Goal: Use online tool/utility: Utilize a website feature to perform a specific function

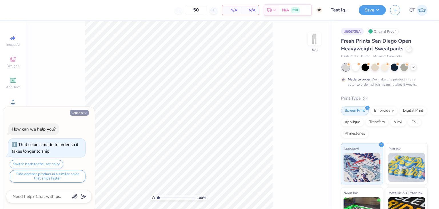
click at [85, 113] on icon "button" at bounding box center [85, 112] width 3 height 3
type textarea "x"
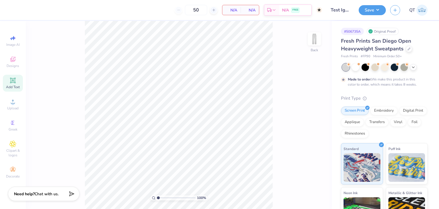
click at [16, 86] on span "Add Text" at bounding box center [13, 87] width 14 height 5
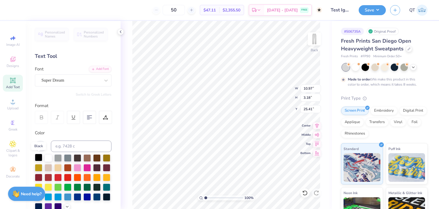
click at [39, 156] on div at bounding box center [38, 157] width 7 height 7
type input "10.85"
type input "3.14"
type input "25.43"
click at [40, 159] on div at bounding box center [38, 157] width 7 height 7
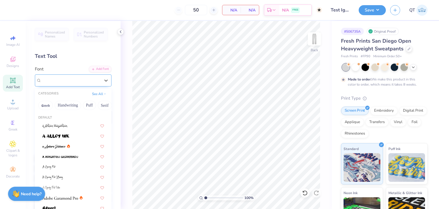
click at [67, 83] on div "Super Dream" at bounding box center [71, 80] width 60 height 9
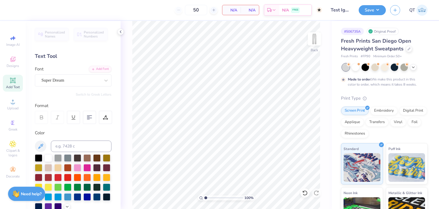
click at [9, 85] on span "Add Text" at bounding box center [13, 87] width 14 height 5
type textarea "i"
type textarea "test ignore"
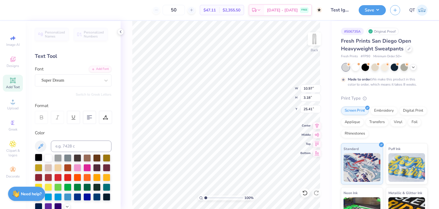
click at [39, 159] on div at bounding box center [38, 157] width 7 height 7
click at [53, 68] on div "Font Super Dream" at bounding box center [73, 76] width 77 height 21
click at [65, 81] on div "Super Dream" at bounding box center [71, 80] width 60 height 9
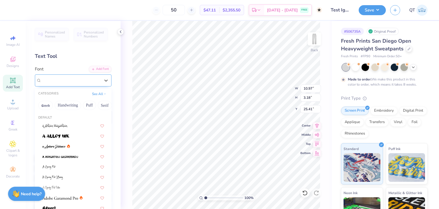
click at [64, 81] on span "Super Dream" at bounding box center [52, 80] width 23 height 7
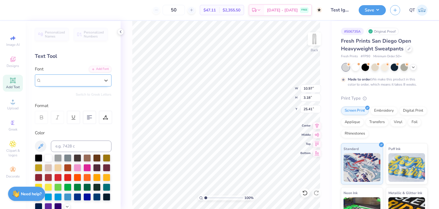
click at [64, 81] on span "Super Dream" at bounding box center [52, 80] width 23 height 7
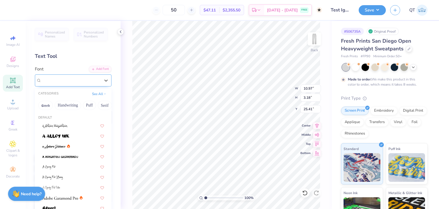
click at [64, 81] on span "Super Dream" at bounding box center [52, 80] width 23 height 7
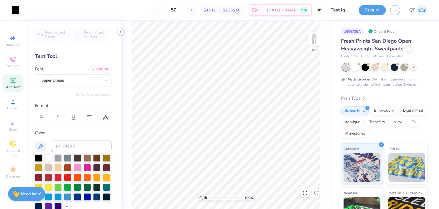
click at [121, 32] on icon at bounding box center [120, 31] width 5 height 5
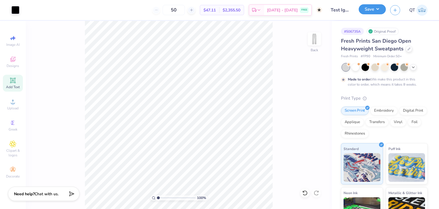
click at [371, 8] on button "Save" at bounding box center [372, 9] width 27 height 10
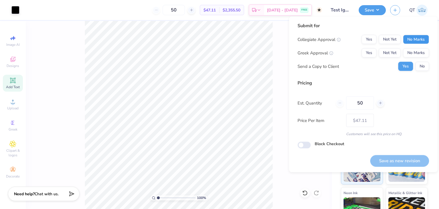
click at [417, 35] on button "No Marks" at bounding box center [416, 39] width 26 height 9
click at [423, 53] on button "No Marks" at bounding box center [416, 52] width 26 height 9
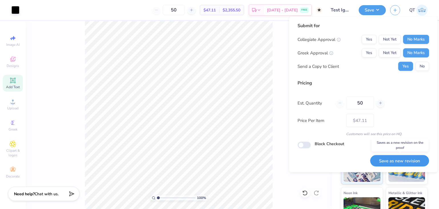
click at [408, 161] on button "Save as new revision" at bounding box center [399, 161] width 59 height 12
type input "– –"
